Goal: Information Seeking & Learning: Find contact information

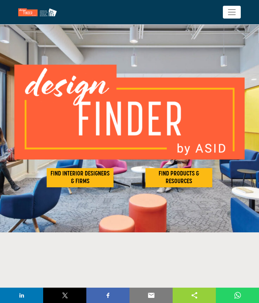
click at [97, 176] on h2 "FIND INTERIOR DESIGNERS & FIRMS" at bounding box center [80, 177] width 63 height 15
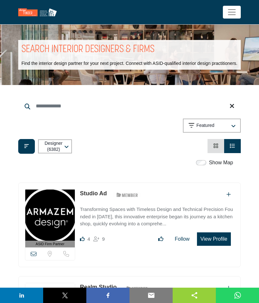
click at [24, 108] on input "Search Keyword" at bounding box center [129, 105] width 222 height 15
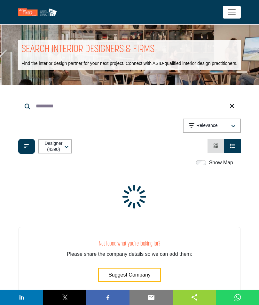
type input "*********"
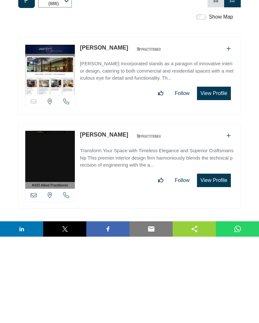
scroll to position [61, 0]
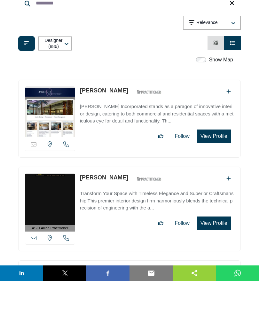
click at [70, 129] on img at bounding box center [50, 154] width 50 height 51
click at [216, 172] on button "View Profile" at bounding box center [214, 178] width 34 height 13
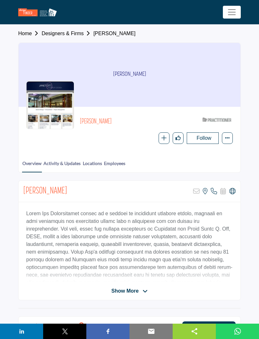
click at [138, 291] on span "Show More" at bounding box center [124, 291] width 27 height 8
